Goal: Find specific page/section: Find specific page/section

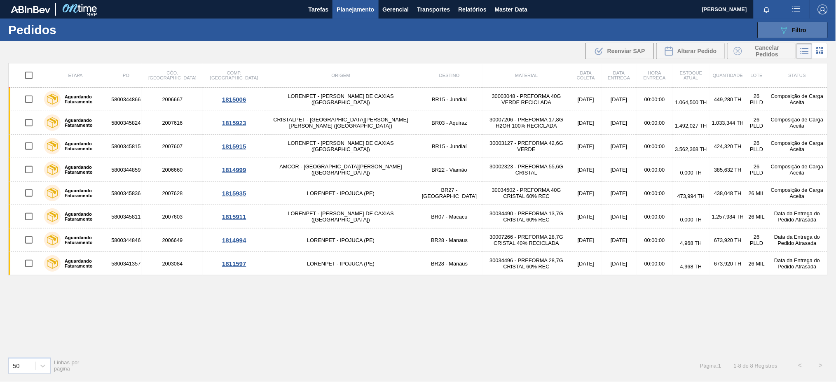
click at [775, 35] on button "089F7B8B-B2A5-4AFE-B5C0-19BA573D28AC Filtro" at bounding box center [793, 30] width 70 height 16
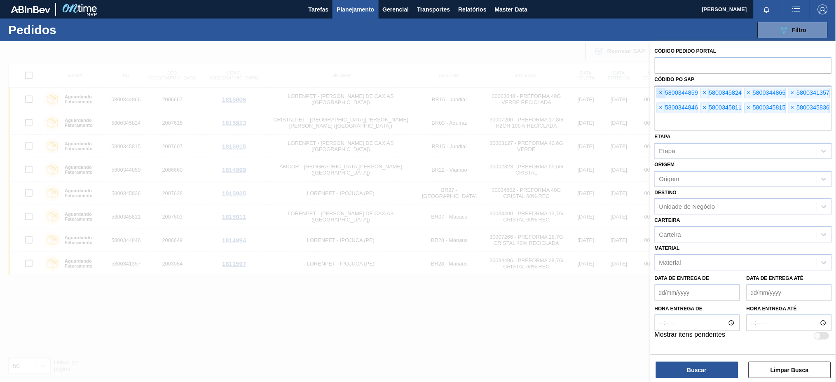
click at [661, 91] on span "×" at bounding box center [661, 93] width 8 height 10
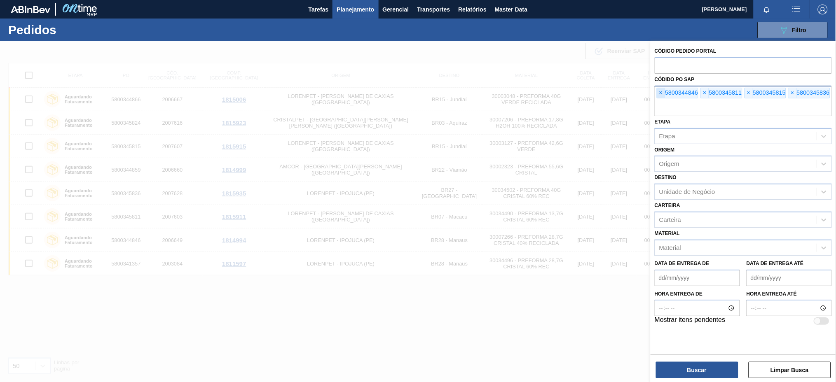
click at [661, 91] on span "×" at bounding box center [661, 93] width 8 height 10
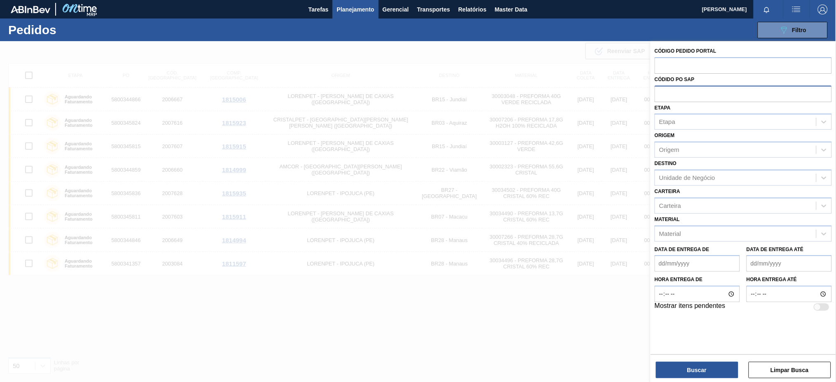
click at [658, 91] on input "text" at bounding box center [743, 94] width 177 height 16
paste input "text"
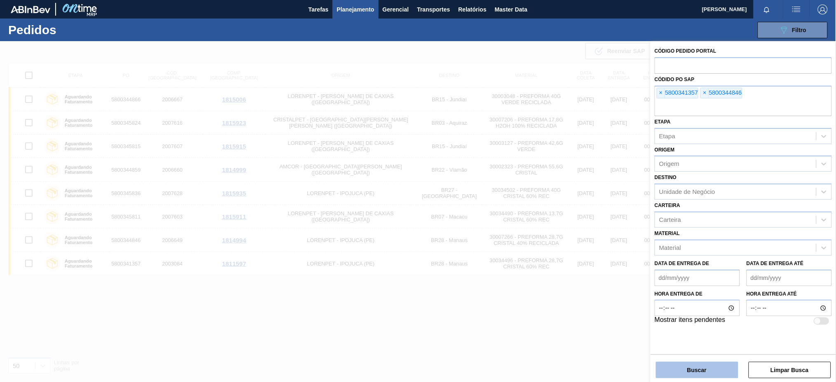
click at [721, 366] on button "Buscar" at bounding box center [697, 370] width 82 height 16
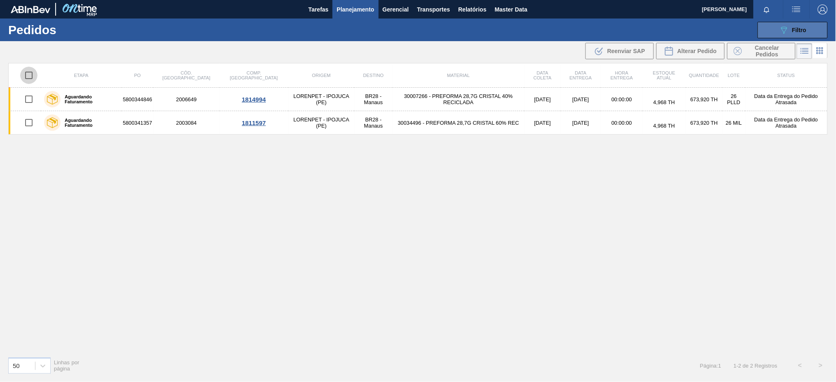
click at [777, 32] on button "089F7B8B-B2A5-4AFE-B5C0-19BA573D28AC Filtro" at bounding box center [793, 30] width 70 height 16
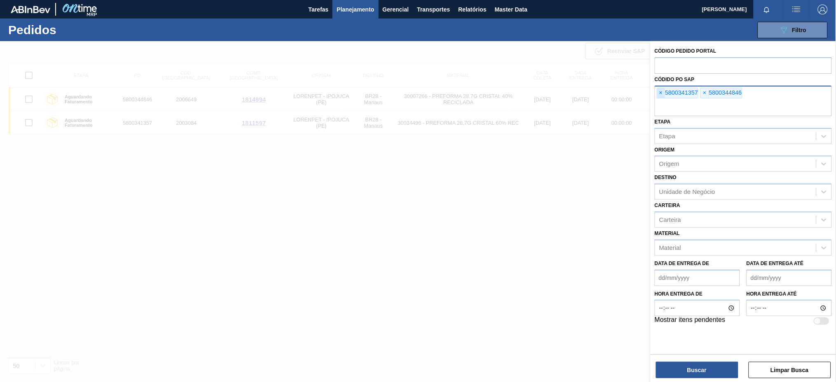
click at [661, 95] on span "×" at bounding box center [661, 93] width 8 height 10
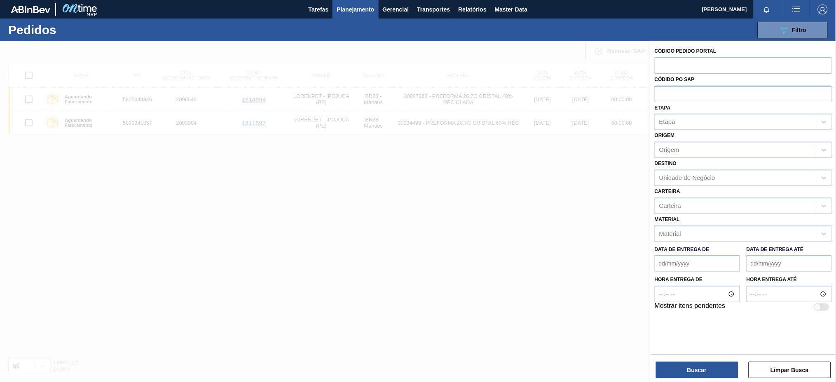
paste input "text"
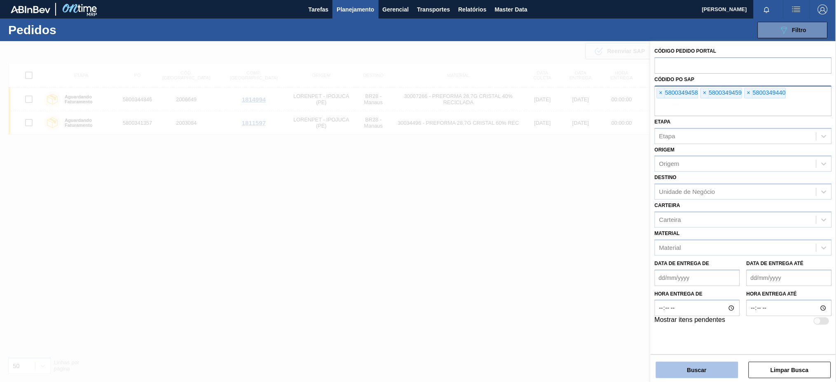
click at [702, 366] on button "Buscar" at bounding box center [697, 370] width 82 height 16
